Goal: Find specific page/section: Find specific page/section

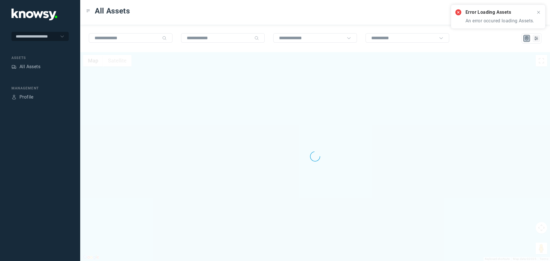
click at [538, 12] on icon at bounding box center [539, 12] width 5 height 5
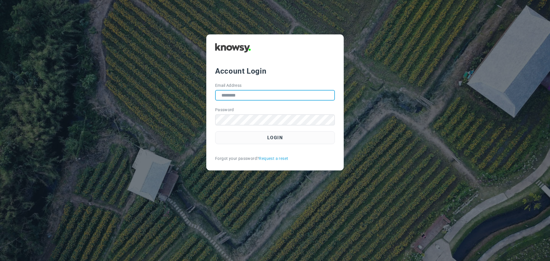
type input "**********"
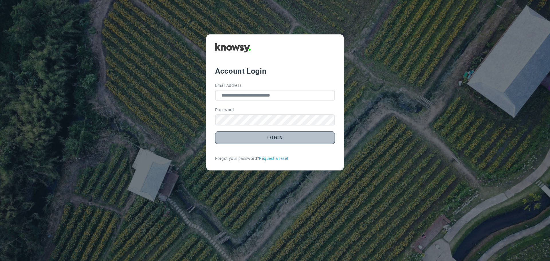
click at [275, 136] on button "Login" at bounding box center [275, 137] width 120 height 13
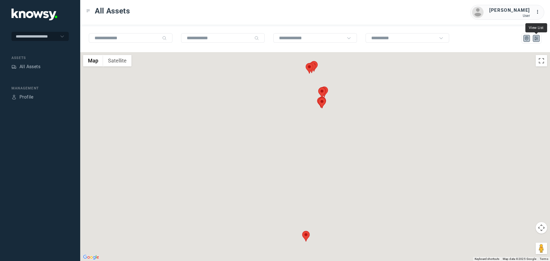
click at [539, 41] on icon "List" at bounding box center [536, 38] width 5 height 5
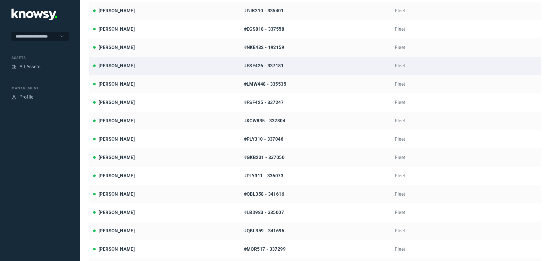
scroll to position [103, 0]
click at [132, 66] on div "[PERSON_NAME]" at bounding box center [164, 66] width 142 height 7
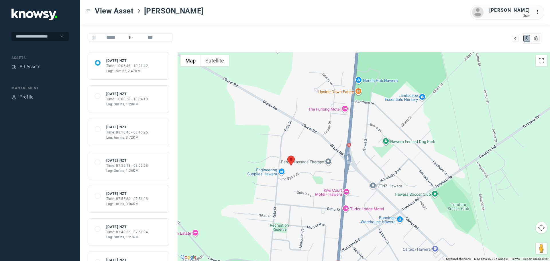
click at [142, 104] on div "Log: 3mins, 1.28KM" at bounding box center [127, 104] width 42 height 5
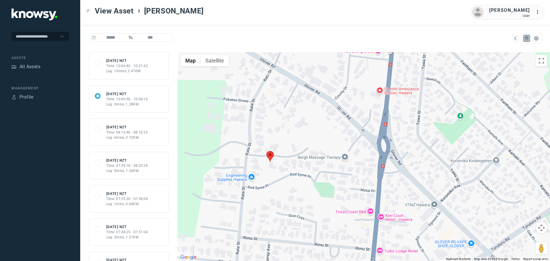
click at [135, 137] on div "Log: 6mins, 3.72KM" at bounding box center [127, 137] width 42 height 5
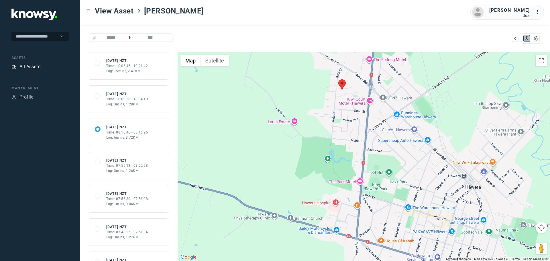
click at [32, 67] on div "All Assets" at bounding box center [29, 66] width 21 height 7
